Goal: Check status

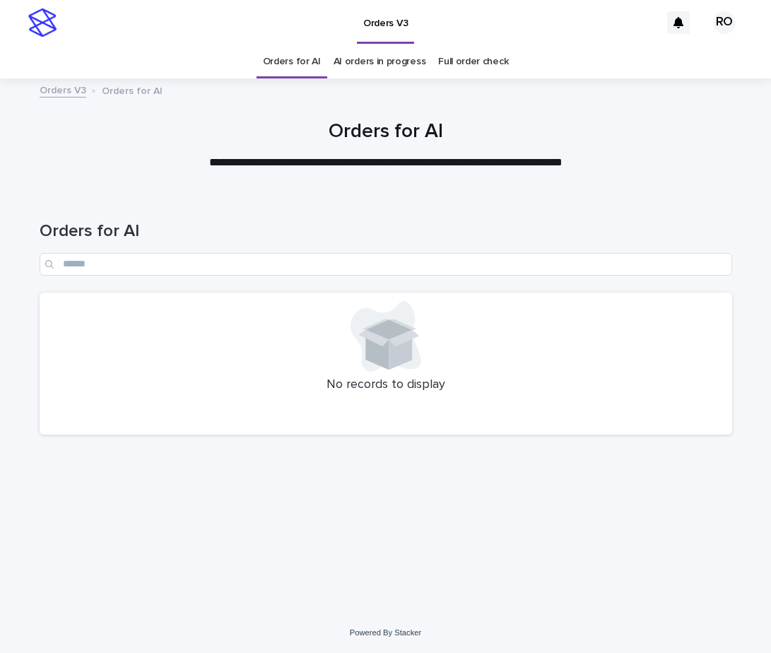
drag, startPoint x: 271, startPoint y: 62, endPoint x: 321, endPoint y: 41, distance: 54.2
click at [271, 62] on link "Orders for AI" at bounding box center [292, 61] width 58 height 33
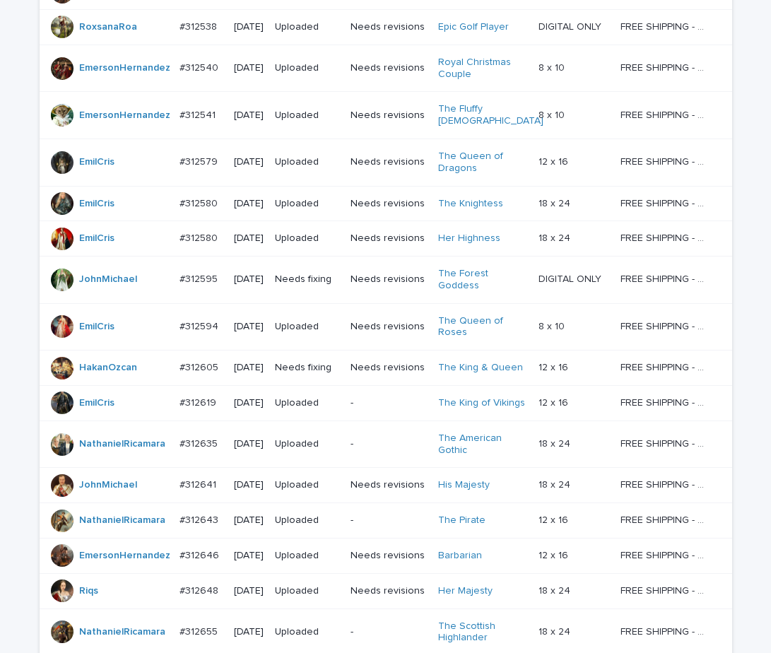
scroll to position [1070, 0]
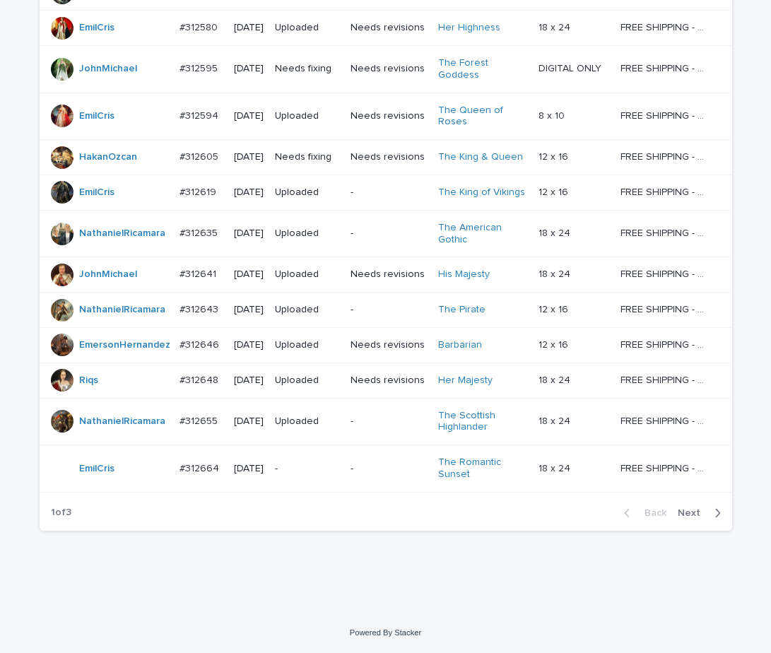
click at [699, 517] on span "Next" at bounding box center [693, 513] width 31 height 10
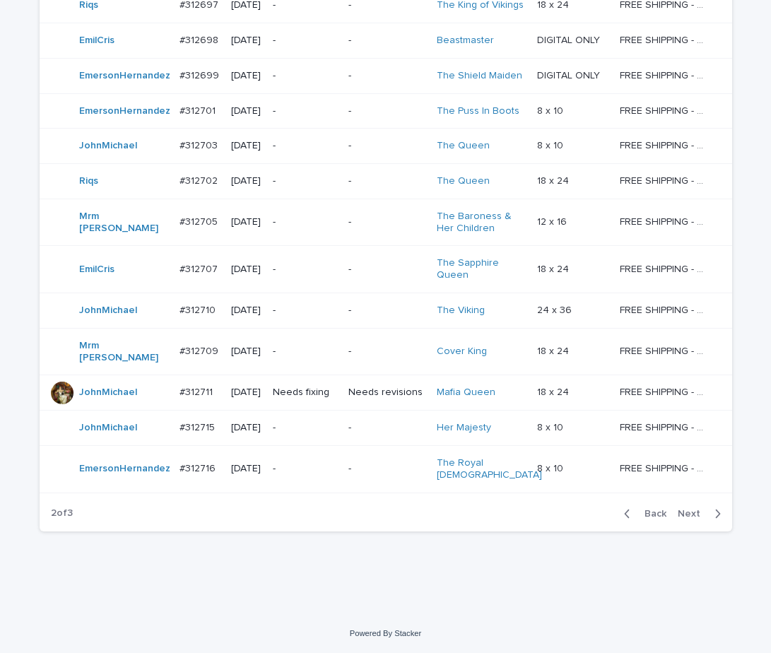
scroll to position [928, 0]
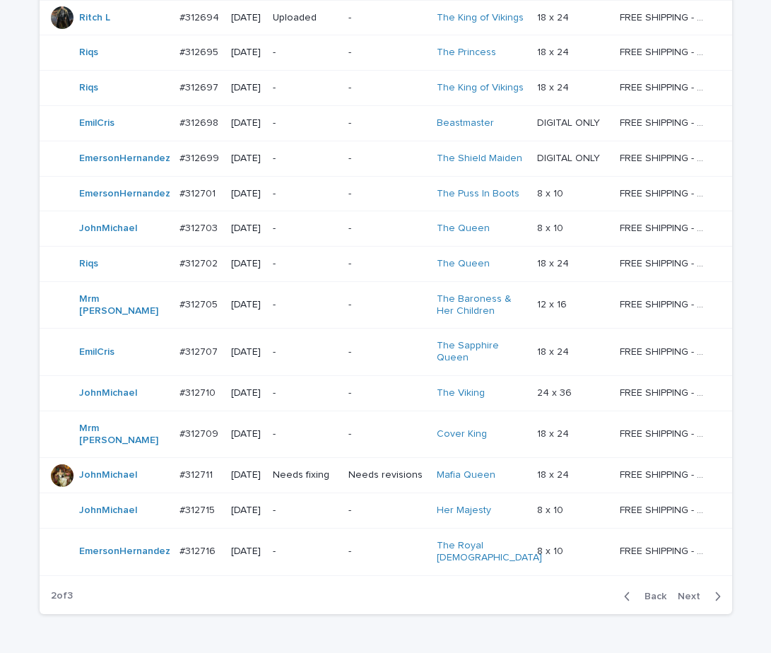
click at [695, 592] on span "Next" at bounding box center [693, 597] width 31 height 10
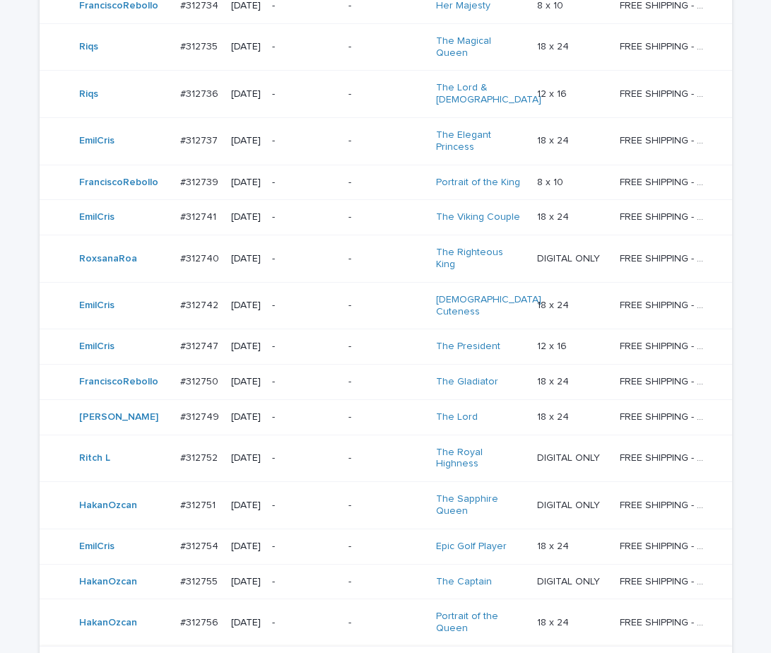
scroll to position [882, 0]
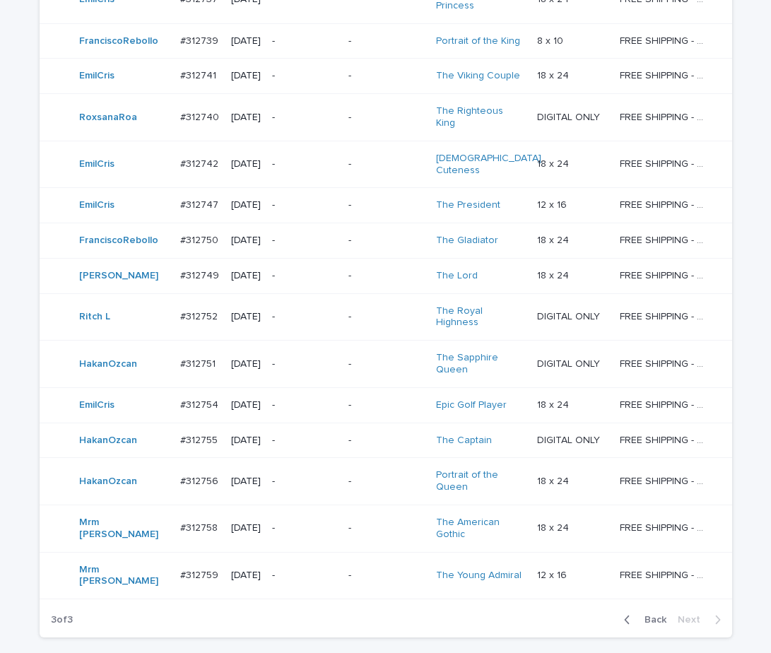
click at [378, 564] on div "-" at bounding box center [387, 575] width 77 height 23
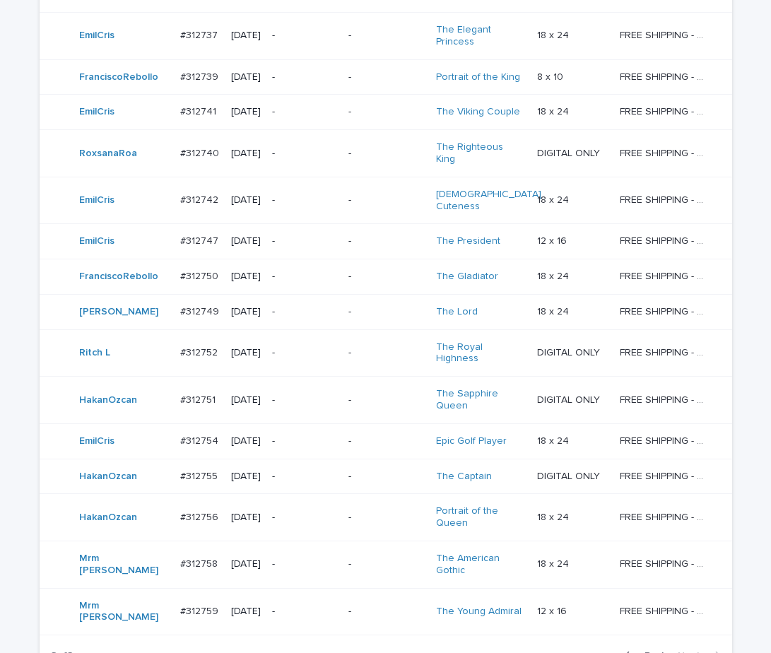
scroll to position [882, 0]
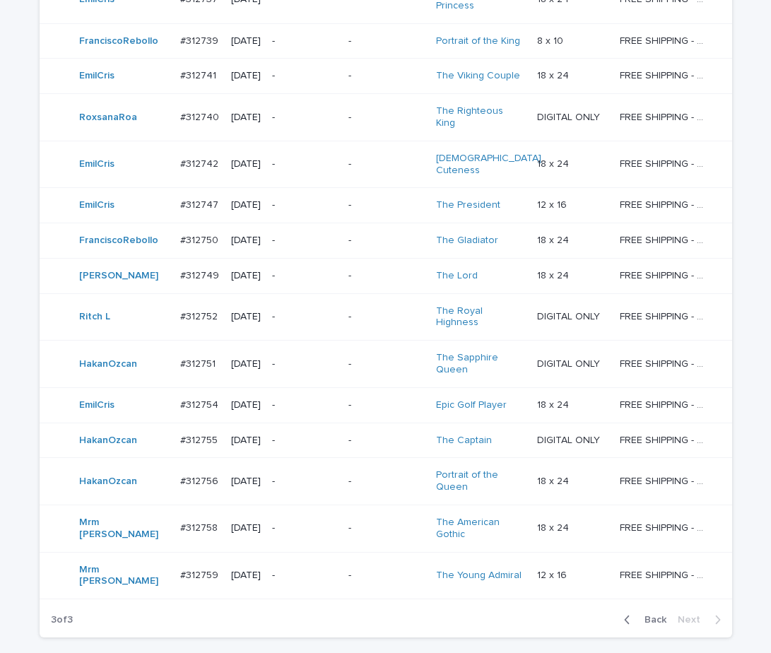
click at [655, 615] on span "Back" at bounding box center [651, 620] width 30 height 10
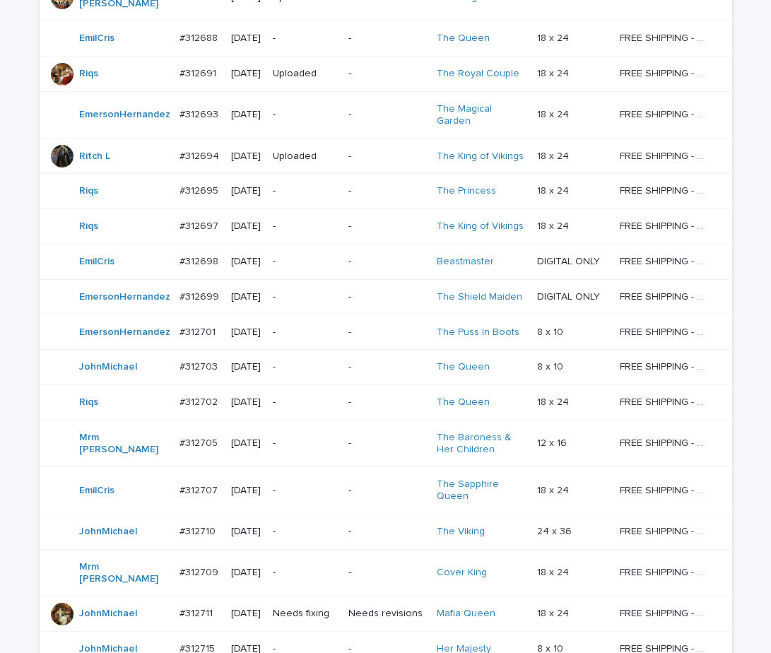
scroll to position [811, 0]
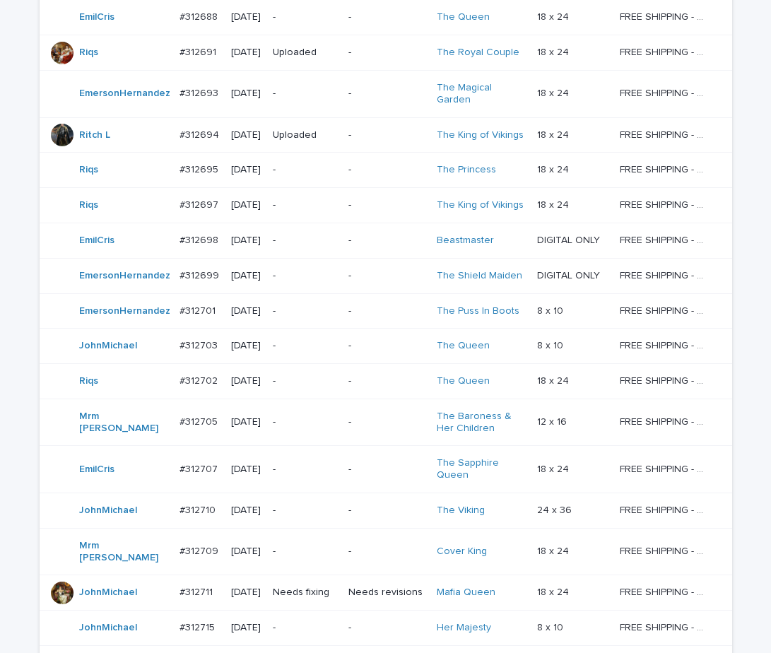
click at [390, 499] on div "-" at bounding box center [387, 510] width 77 height 23
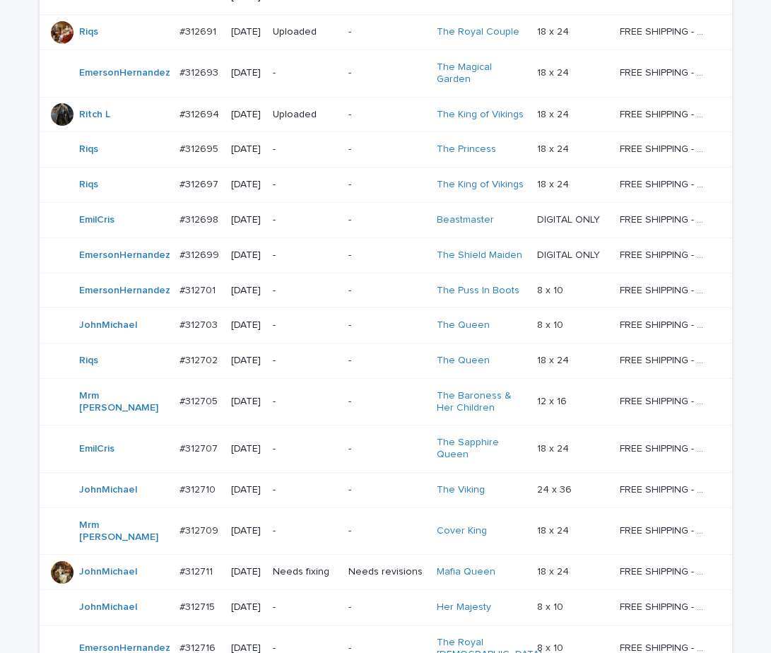
scroll to position [928, 0]
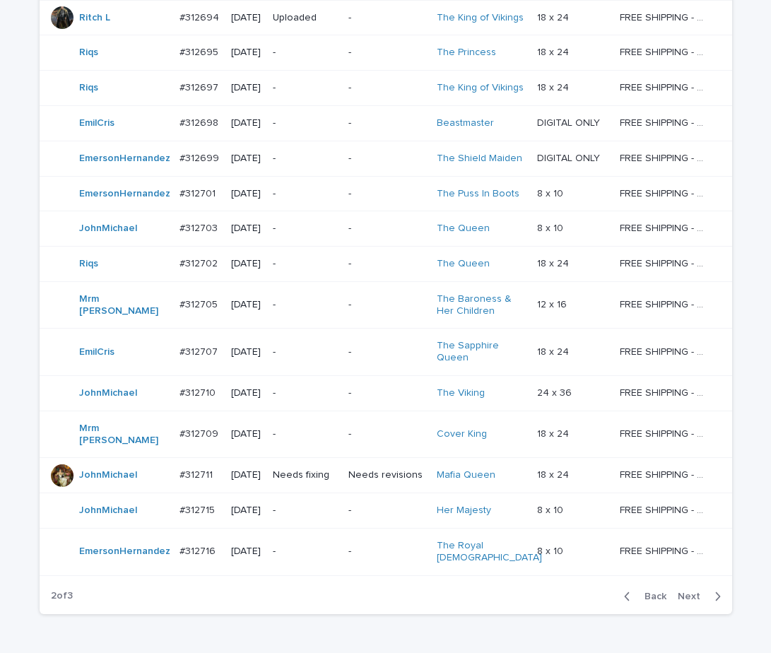
click at [694, 592] on span "Next" at bounding box center [693, 597] width 31 height 10
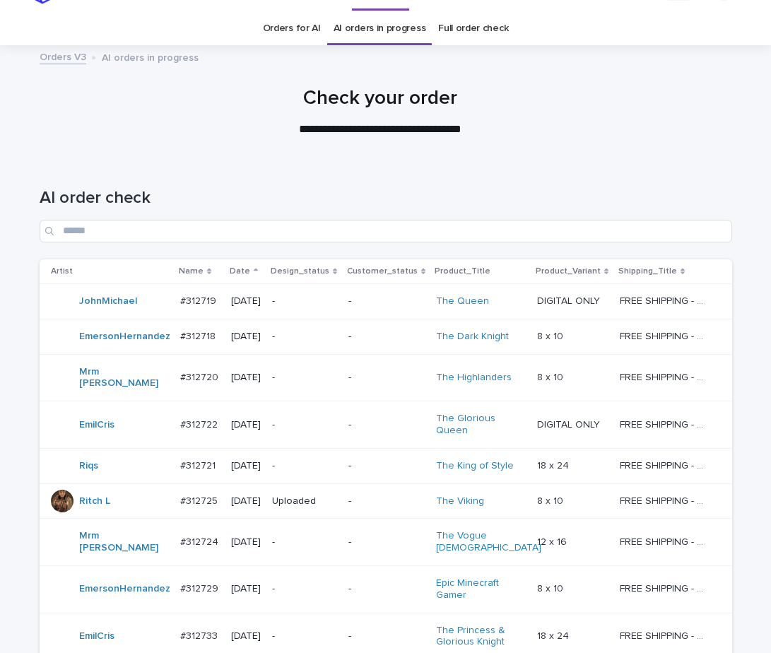
scroll to position [175, 0]
